Goal: Browse casually

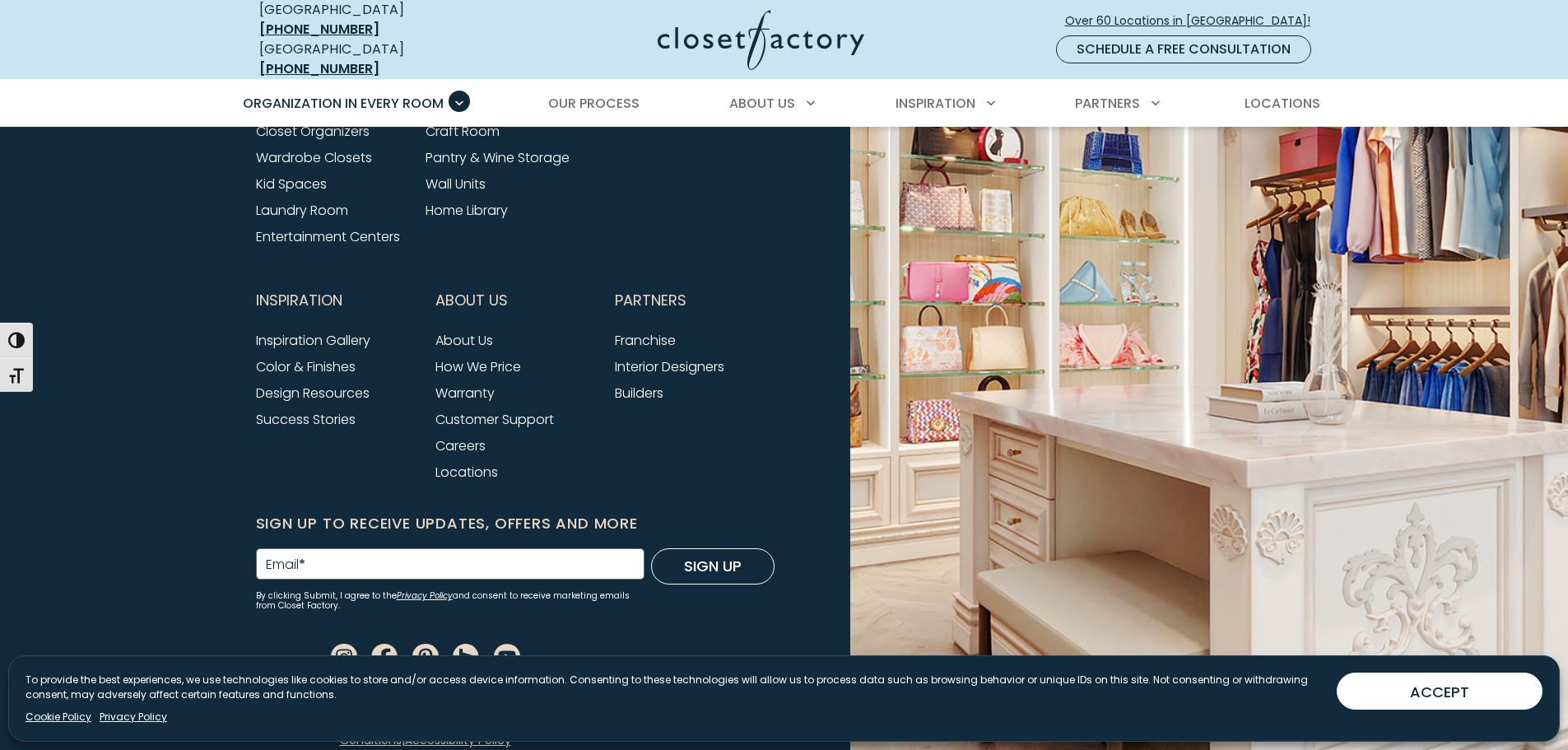
scroll to position [5605, 0]
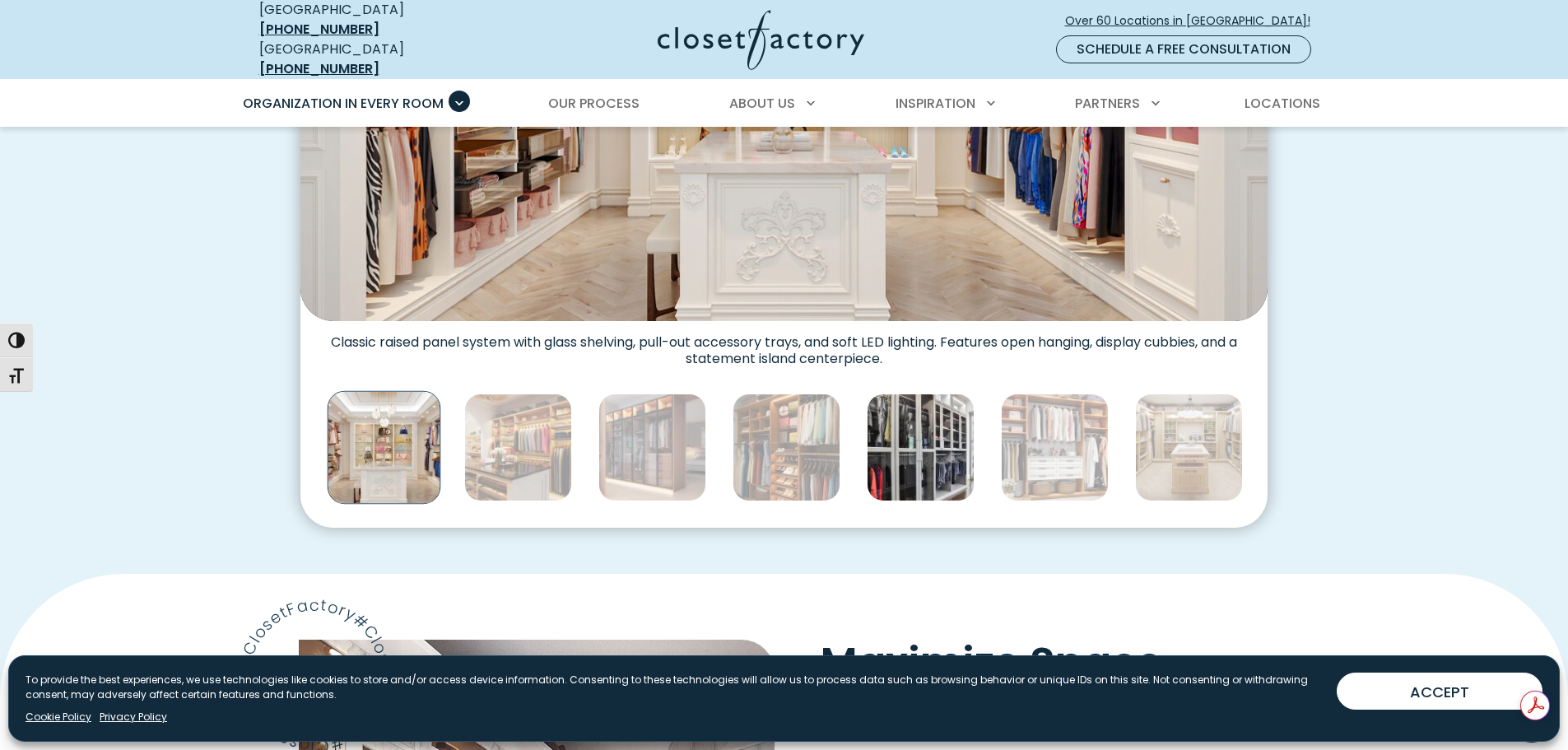
click at [941, 452] on img "Thumbnail Gallery" at bounding box center [920, 447] width 108 height 108
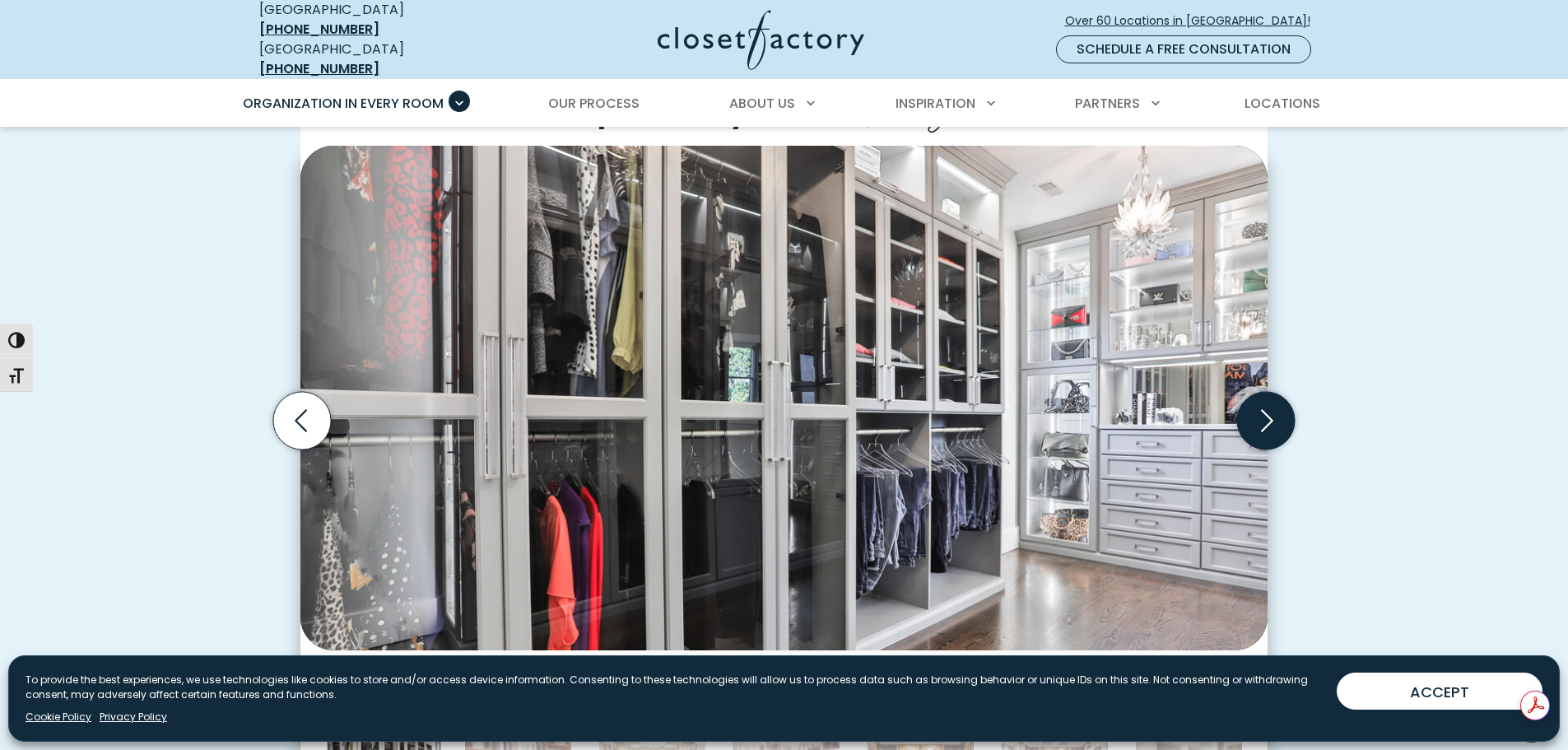
click at [1268, 425] on icon "Next slide" at bounding box center [1266, 420] width 58 height 58
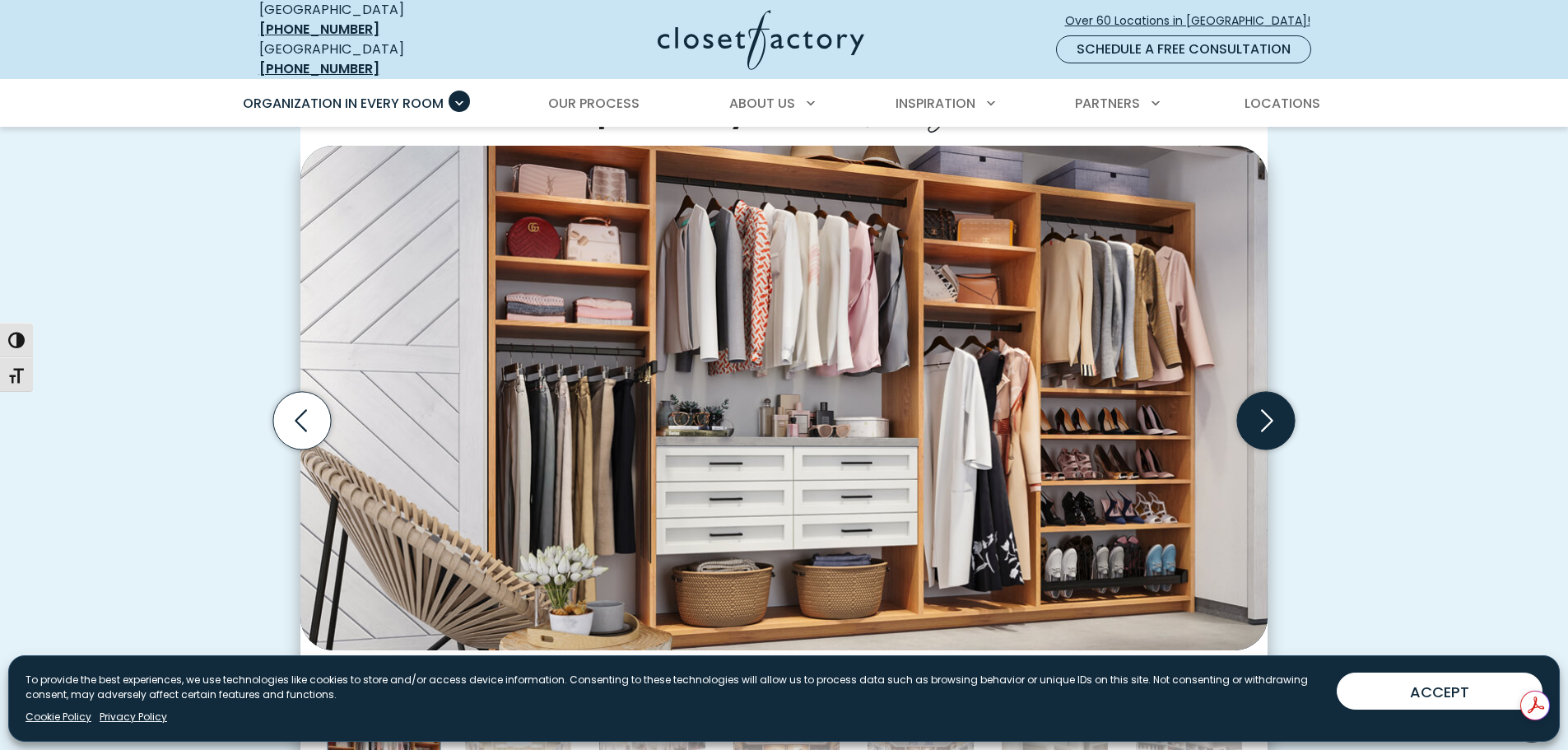
click at [1268, 425] on icon "Next slide" at bounding box center [1266, 420] width 58 height 58
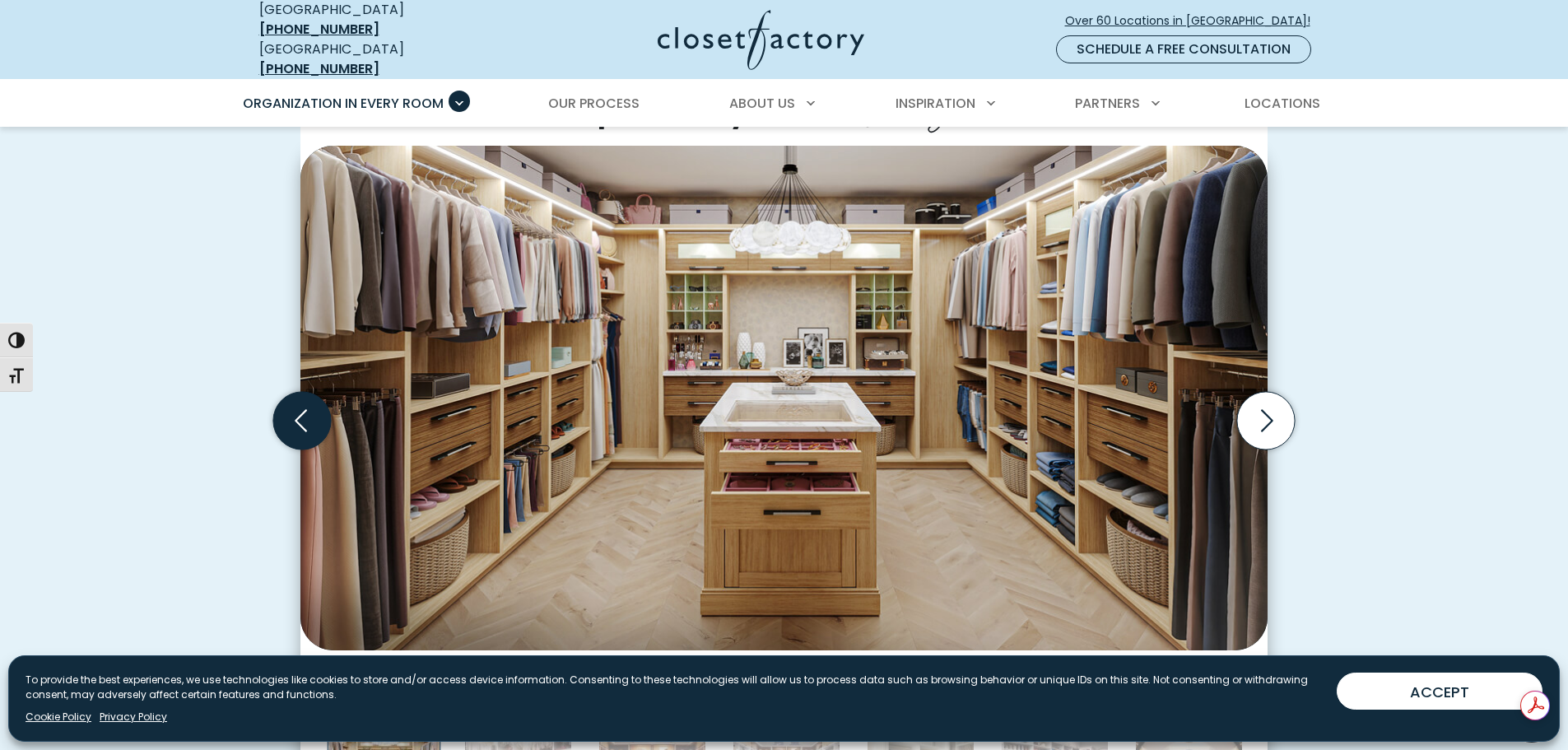
click at [284, 400] on icon "Previous slide" at bounding box center [301, 420] width 58 height 58
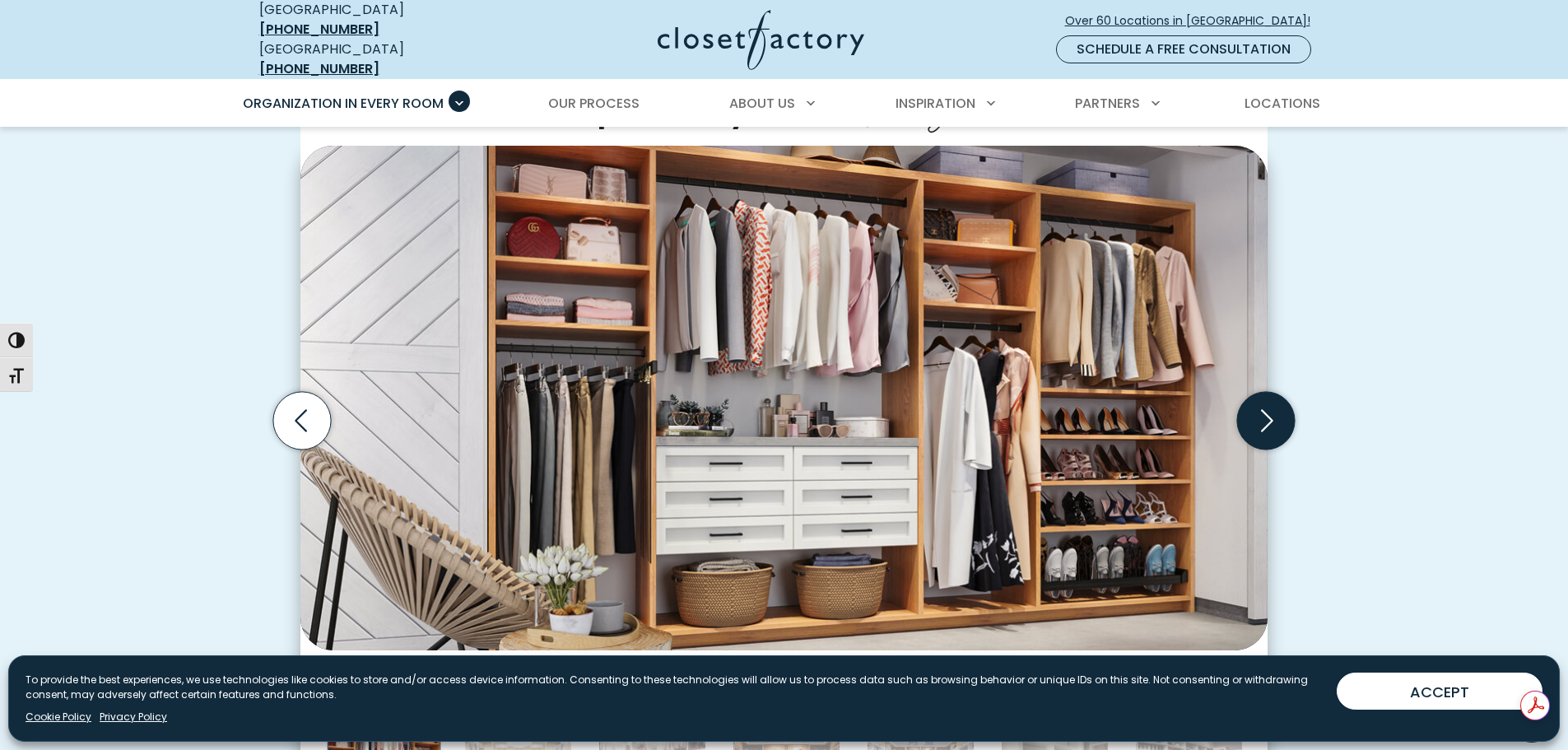
click at [1275, 432] on icon "Next slide" at bounding box center [1266, 420] width 58 height 58
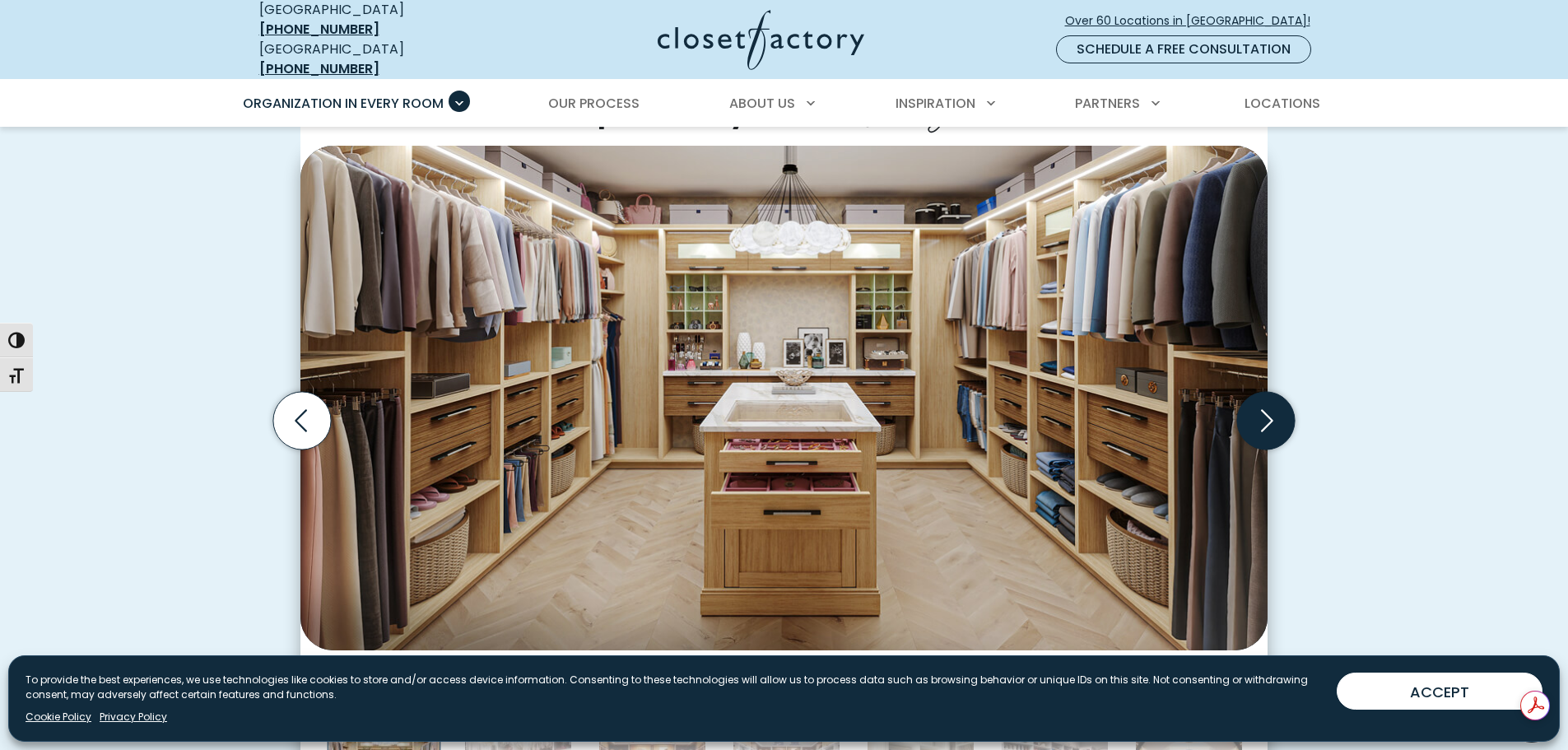
click at [1275, 432] on icon "Next slide" at bounding box center [1266, 420] width 58 height 58
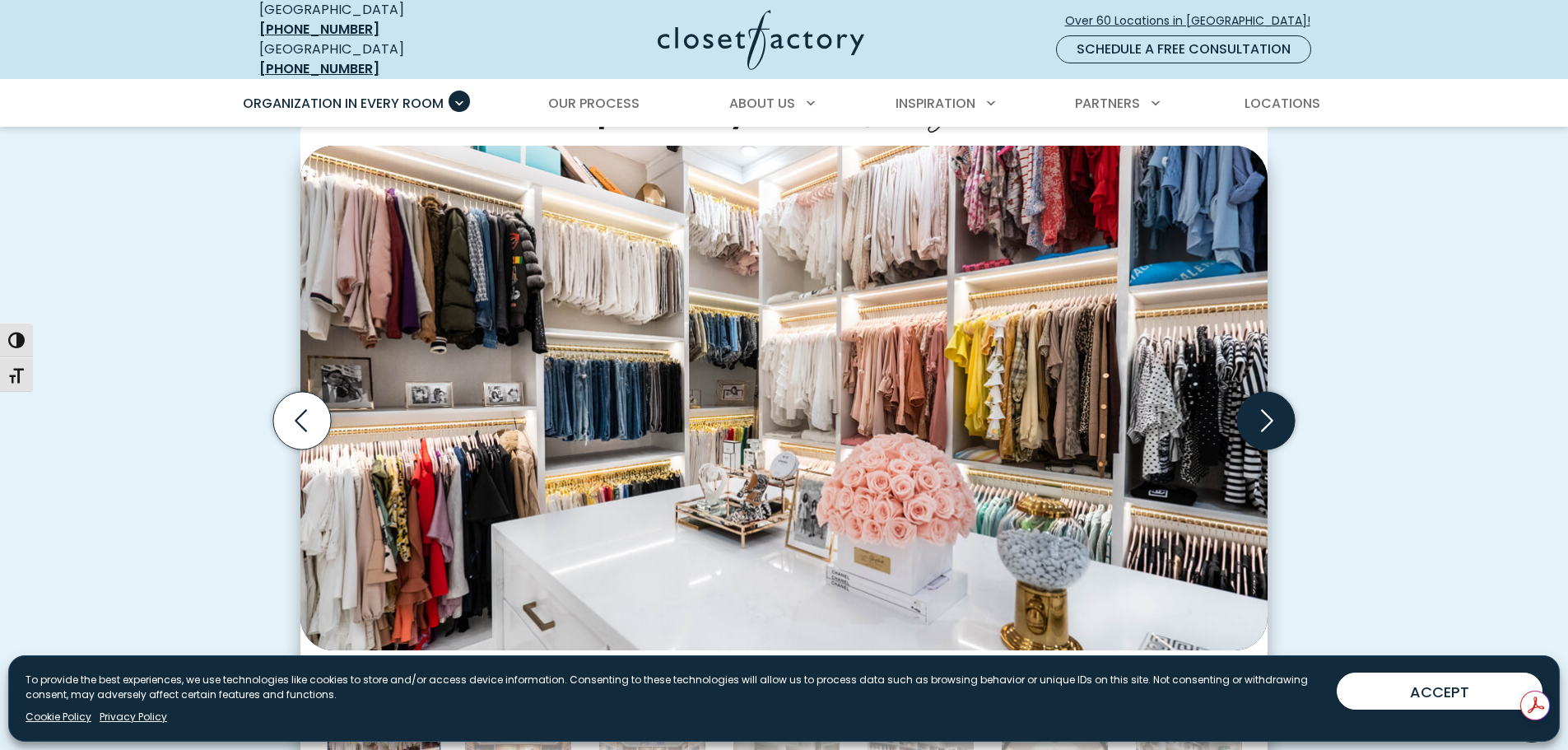
click at [1275, 432] on icon "Next slide" at bounding box center [1266, 420] width 58 height 58
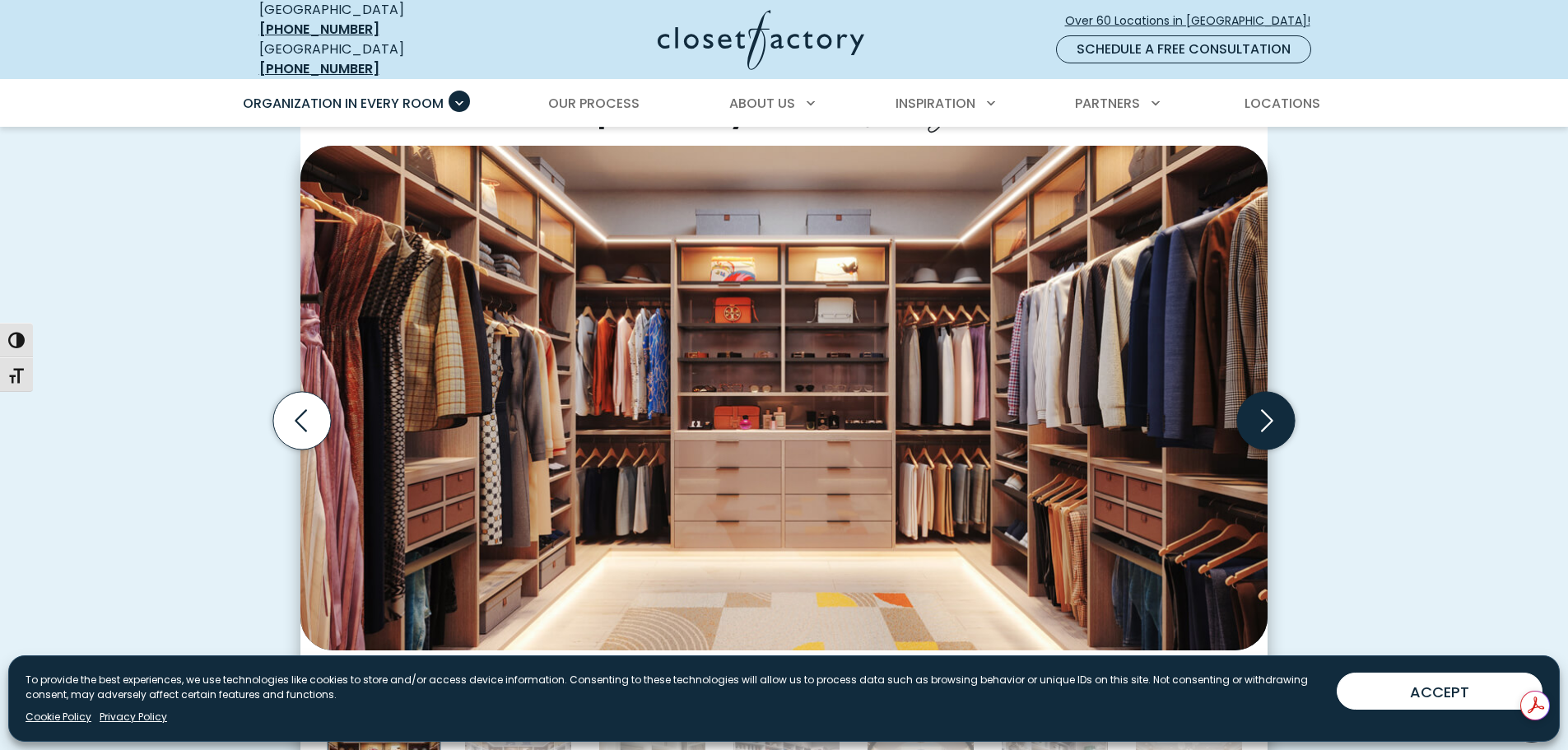
click at [1275, 432] on icon "Next slide" at bounding box center [1266, 420] width 58 height 58
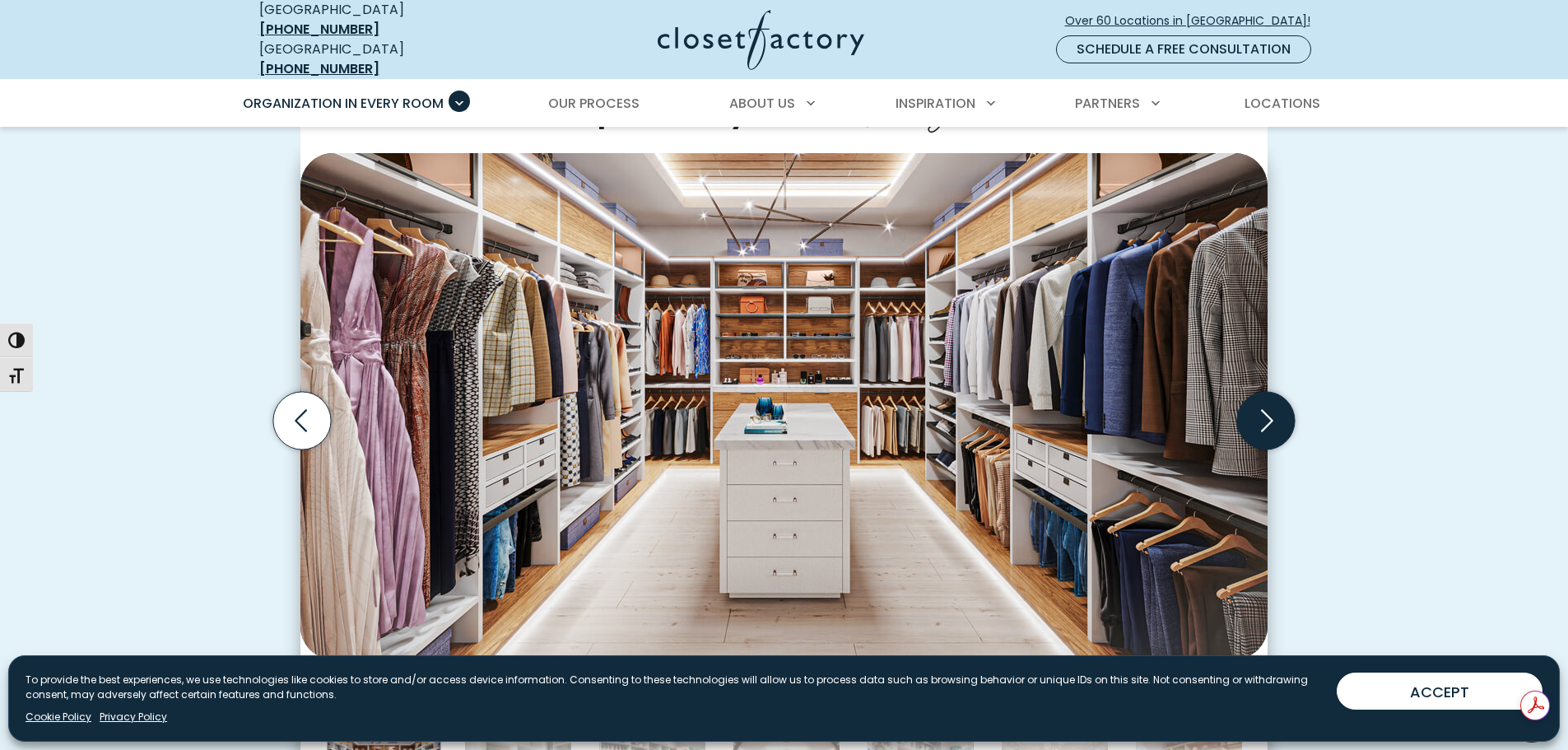
click at [1275, 432] on icon "Next slide" at bounding box center [1266, 420] width 58 height 58
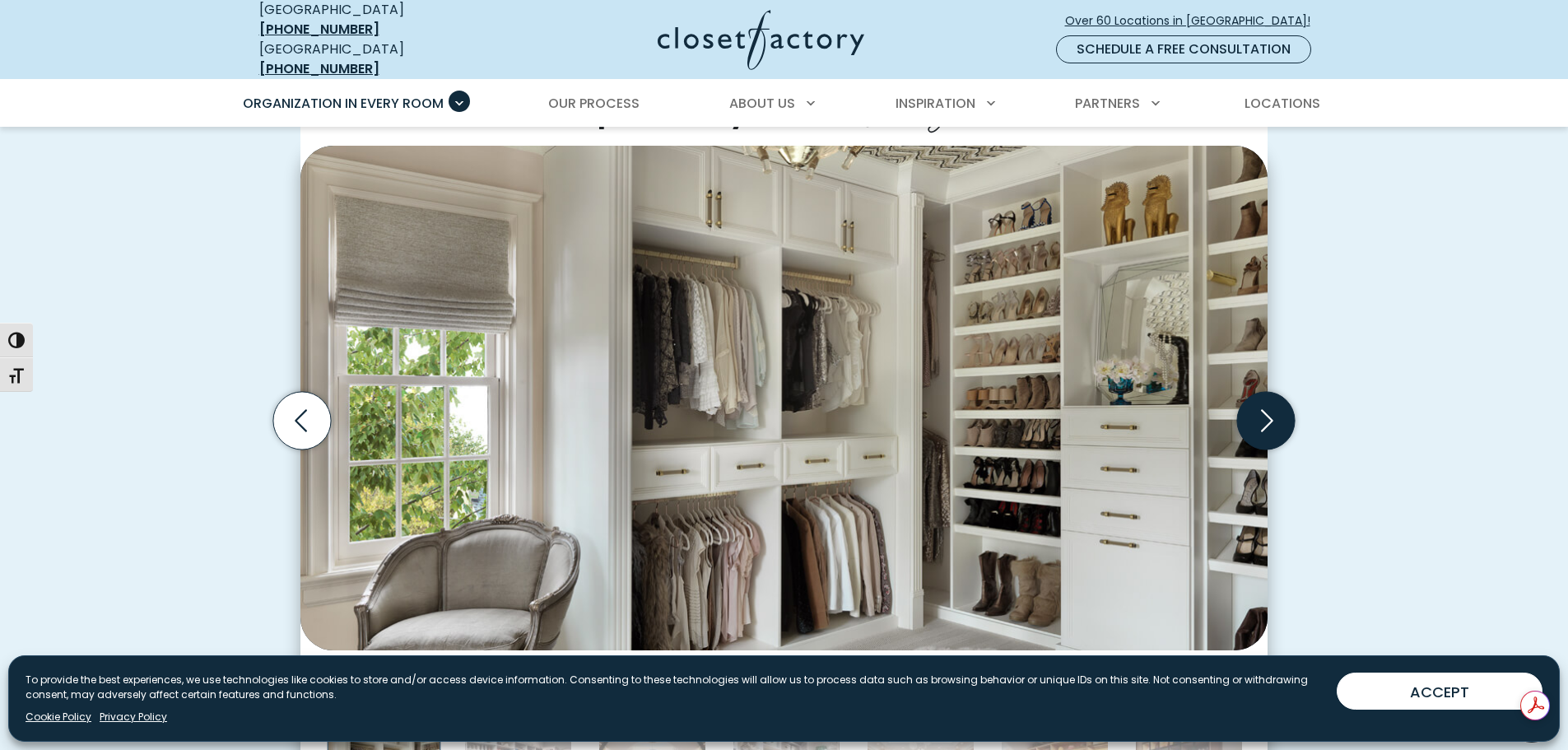
click at [1275, 432] on icon "Next slide" at bounding box center [1266, 420] width 58 height 58
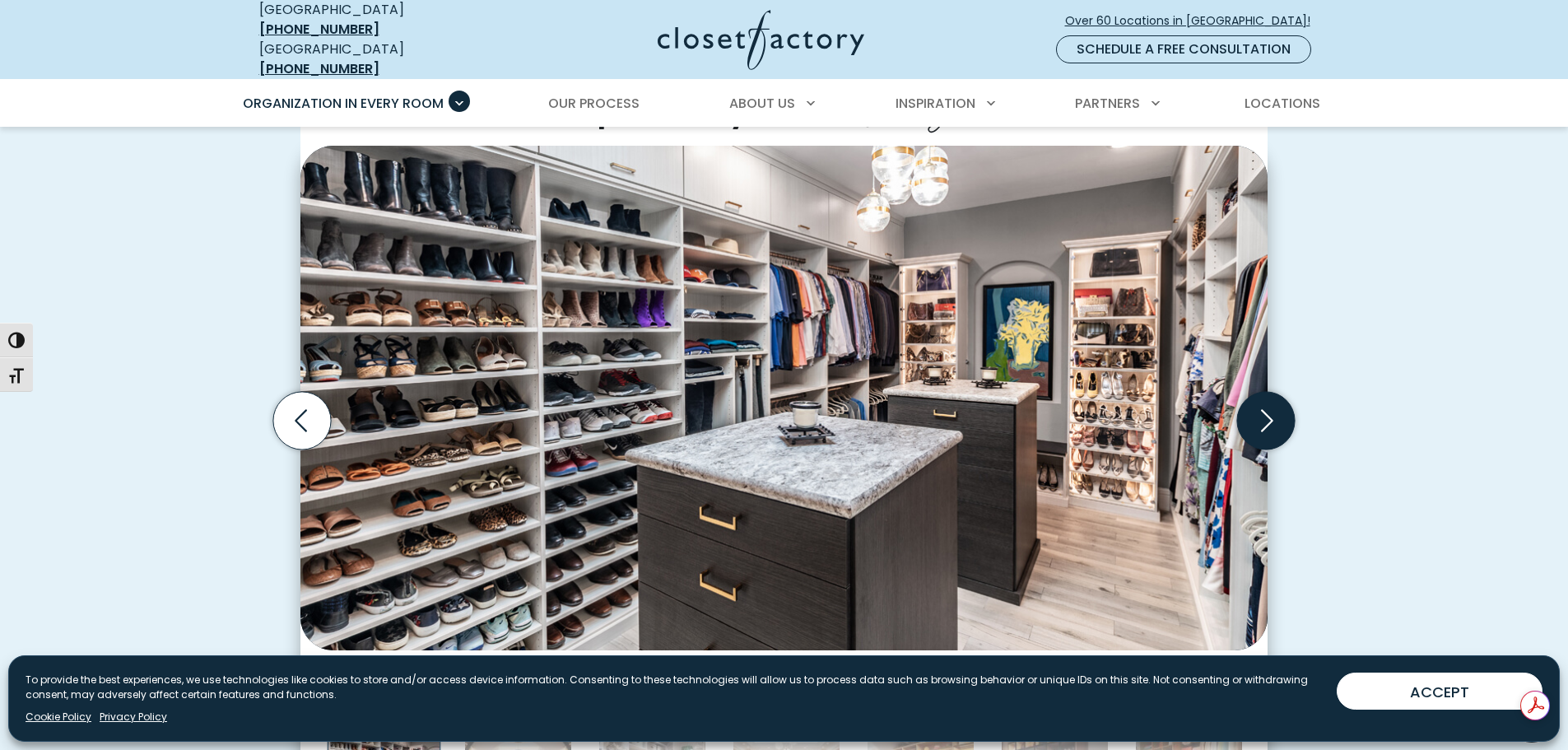
click at [1275, 432] on icon "Next slide" at bounding box center [1266, 420] width 58 height 58
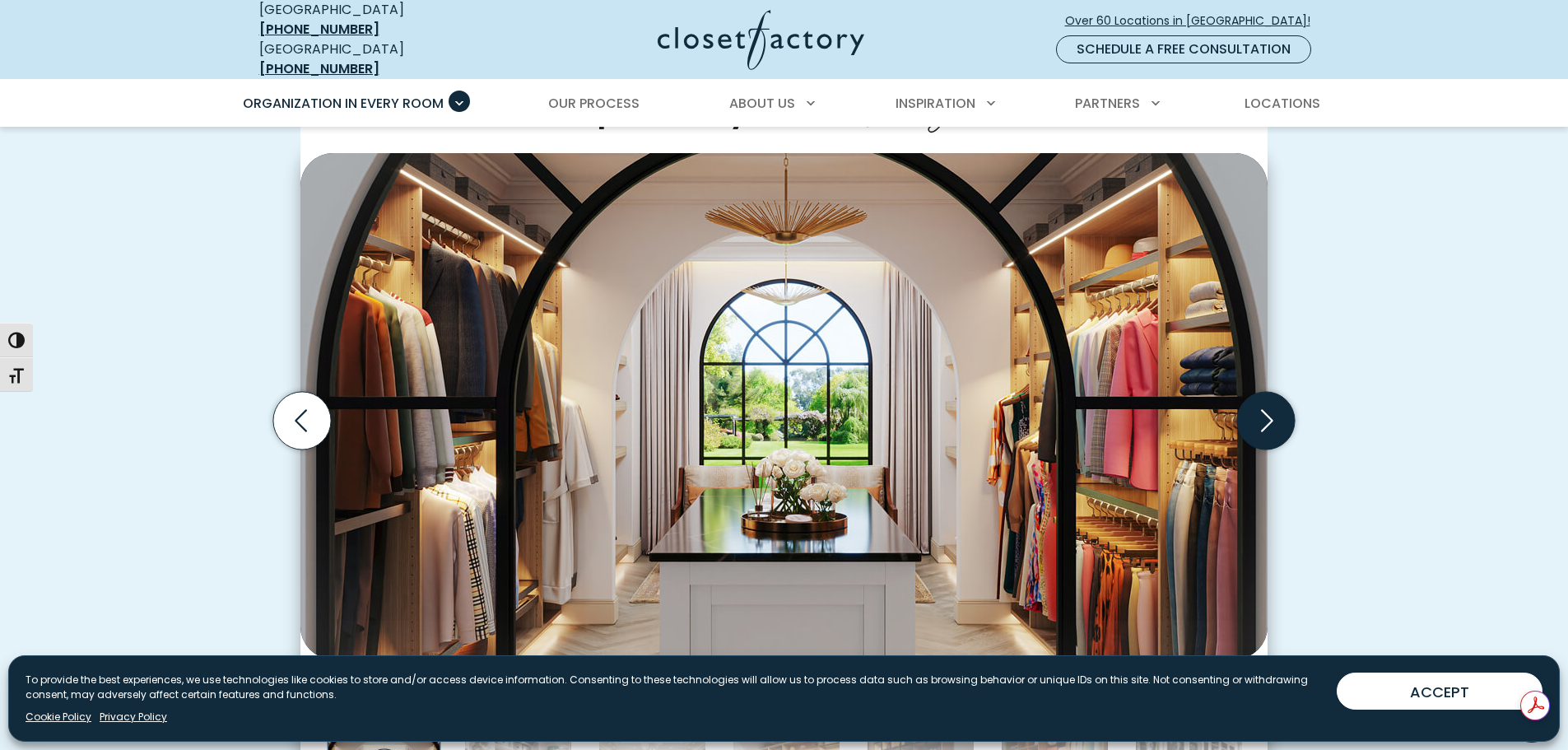
click at [1275, 432] on icon "Next slide" at bounding box center [1266, 420] width 58 height 58
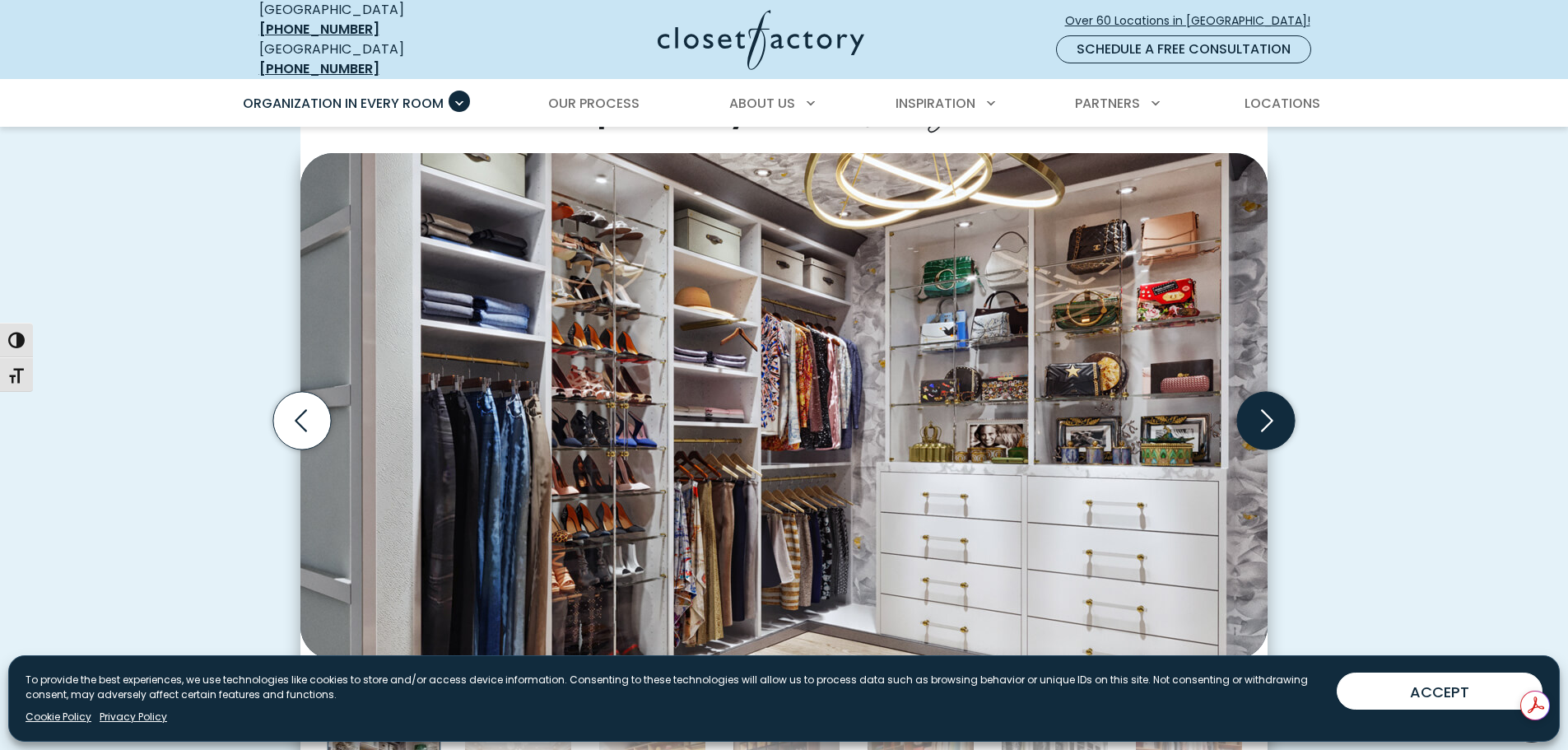
click at [1275, 432] on icon "Next slide" at bounding box center [1266, 420] width 58 height 58
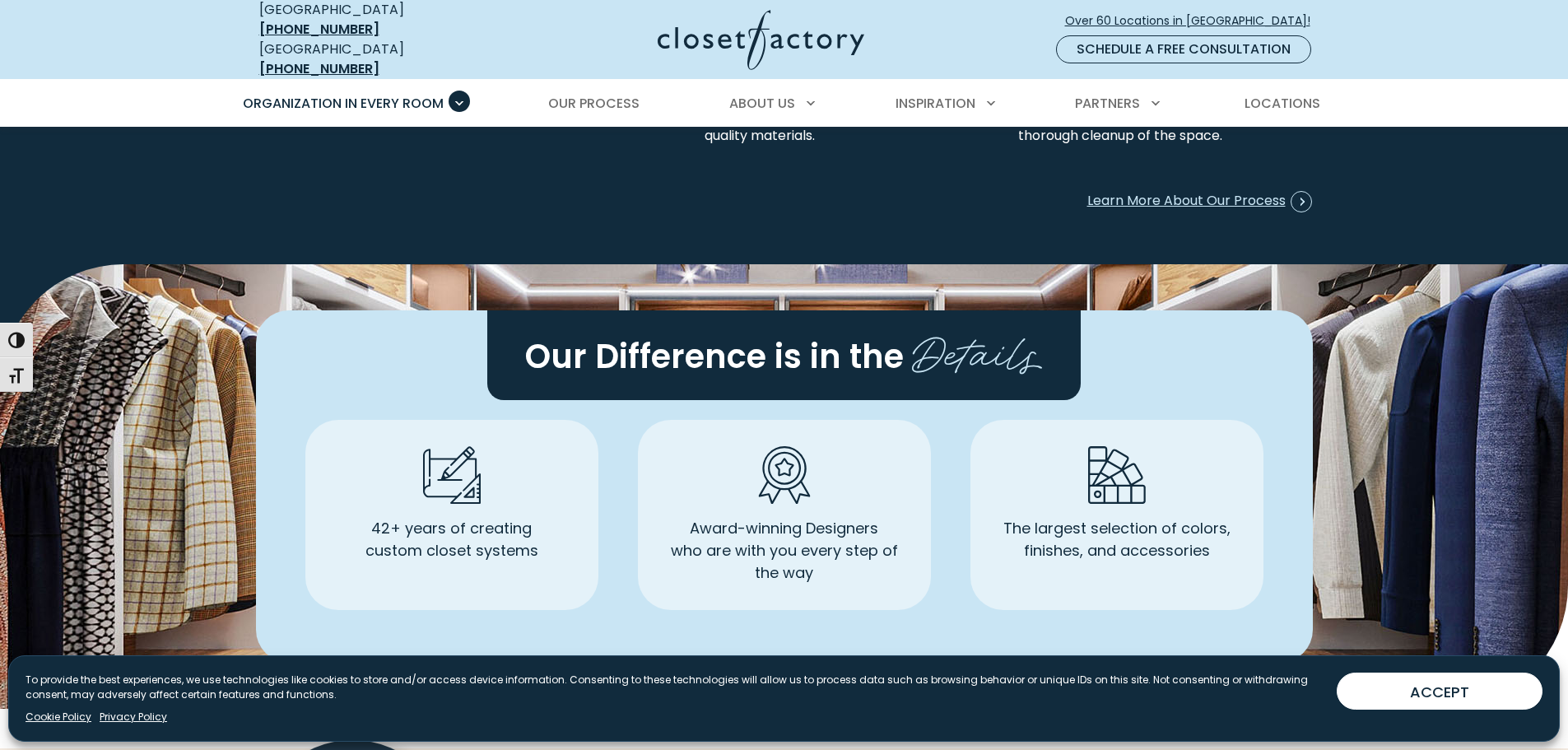
scroll to position [4608, 0]
